Goal: Browse casually

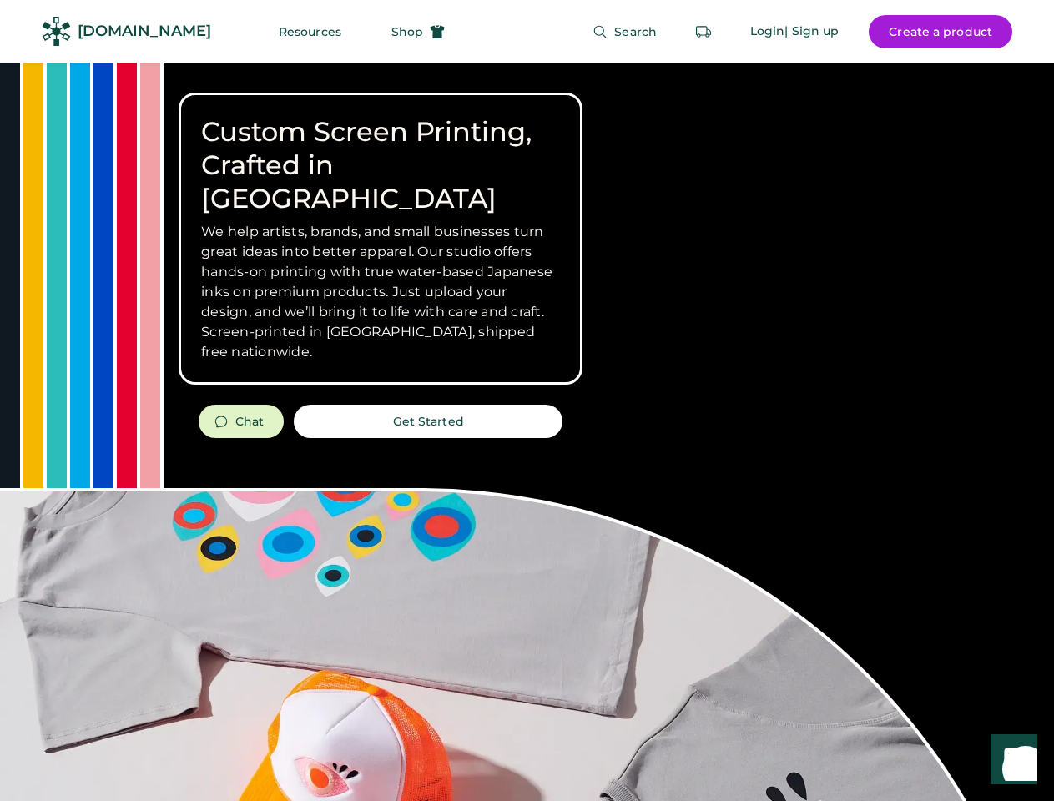
click at [527, 401] on div "Custom Screen Printing, Crafted in [GEOGRAPHIC_DATA] We help artists, brands, a…" at bounding box center [527, 593] width 1054 height 1060
click at [527, 431] on div "Custom Screen Printing, Crafted in [GEOGRAPHIC_DATA] We help artists, brands, a…" at bounding box center [527, 593] width 1054 height 1060
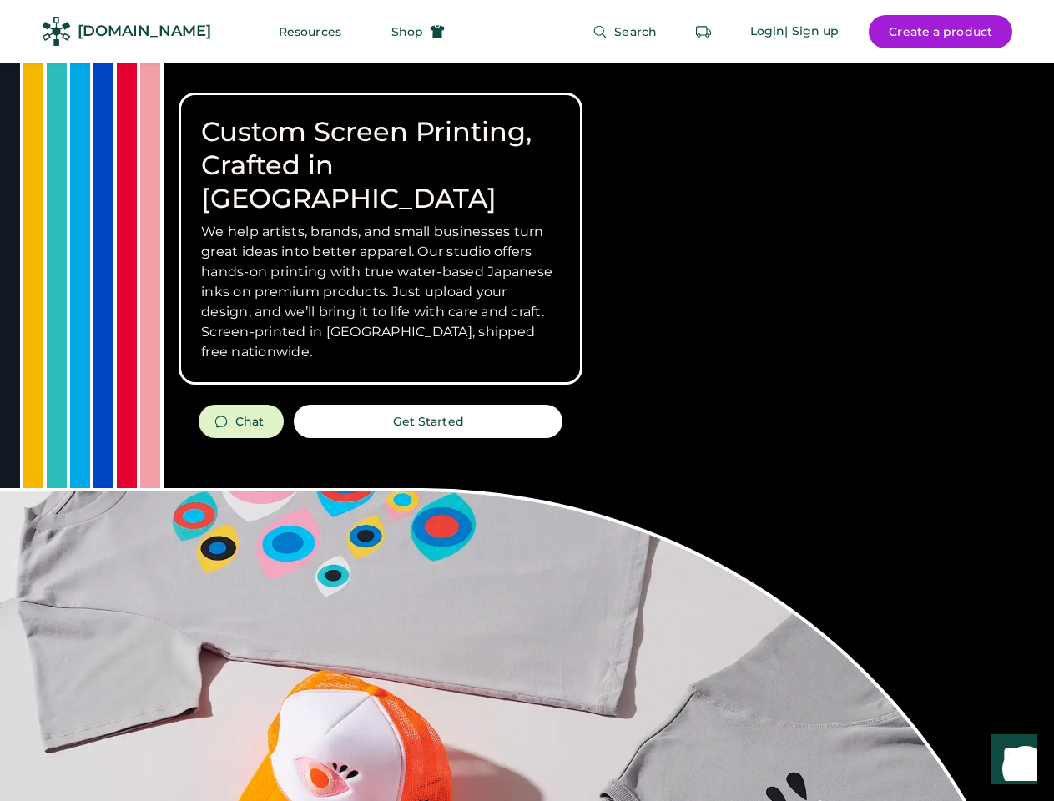
click at [527, 431] on div "Custom Screen Printing, Crafted in [GEOGRAPHIC_DATA] We help artists, brands, a…" at bounding box center [527, 593] width 1054 height 1060
click at [381, 239] on h3 "We help artists, brands, and small businesses turn great ideas into better appa…" at bounding box center [380, 292] width 359 height 140
click at [381, 222] on h3 "We help artists, brands, and small businesses turn great ideas into better appa…" at bounding box center [380, 292] width 359 height 140
click at [381, 149] on h1 "Custom Screen Printing, Crafted in [GEOGRAPHIC_DATA]" at bounding box center [380, 165] width 359 height 100
